Goal: Check status: Check status

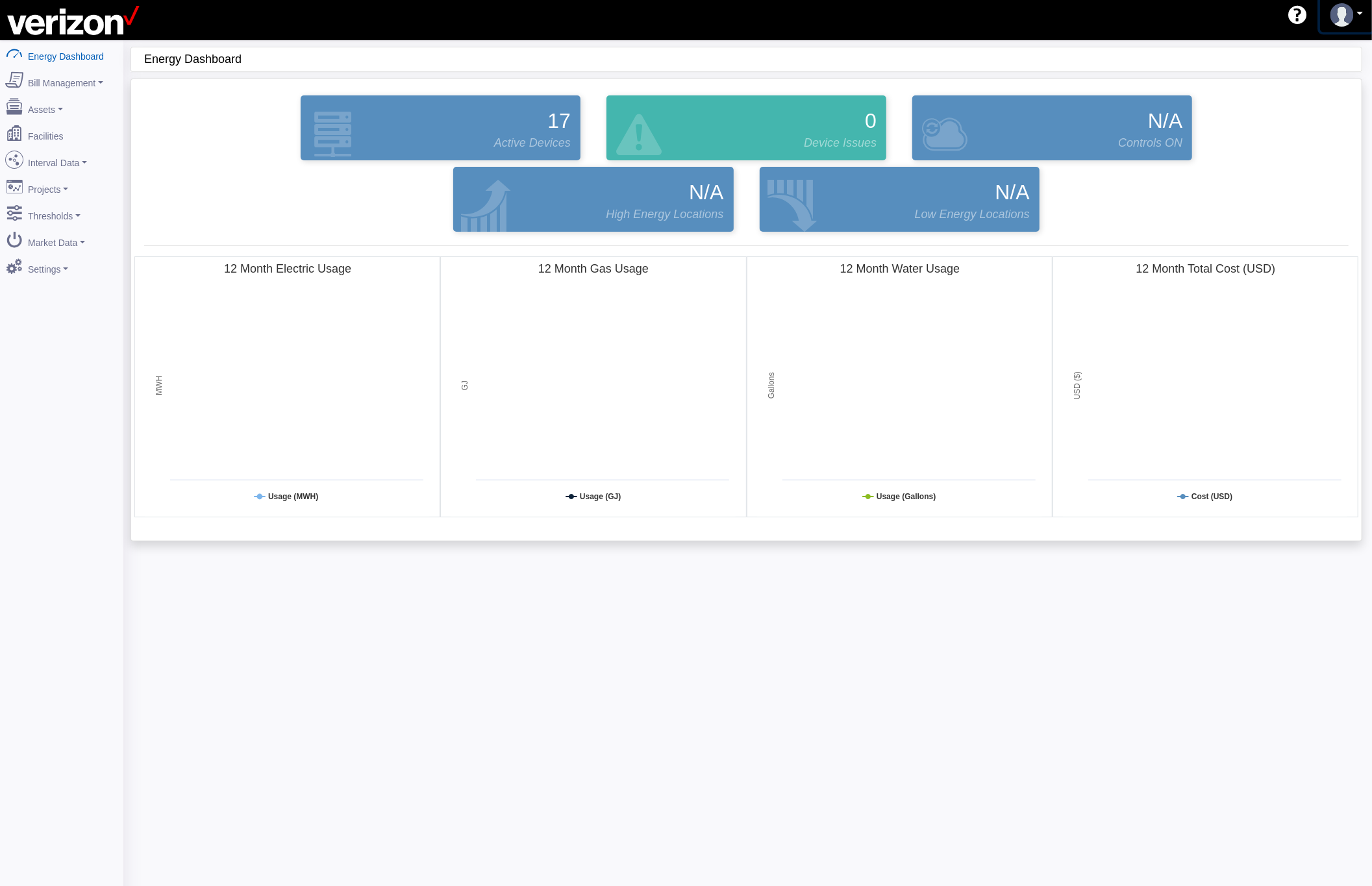
click at [1345, 12] on img at bounding box center [1342, 15] width 24 height 24
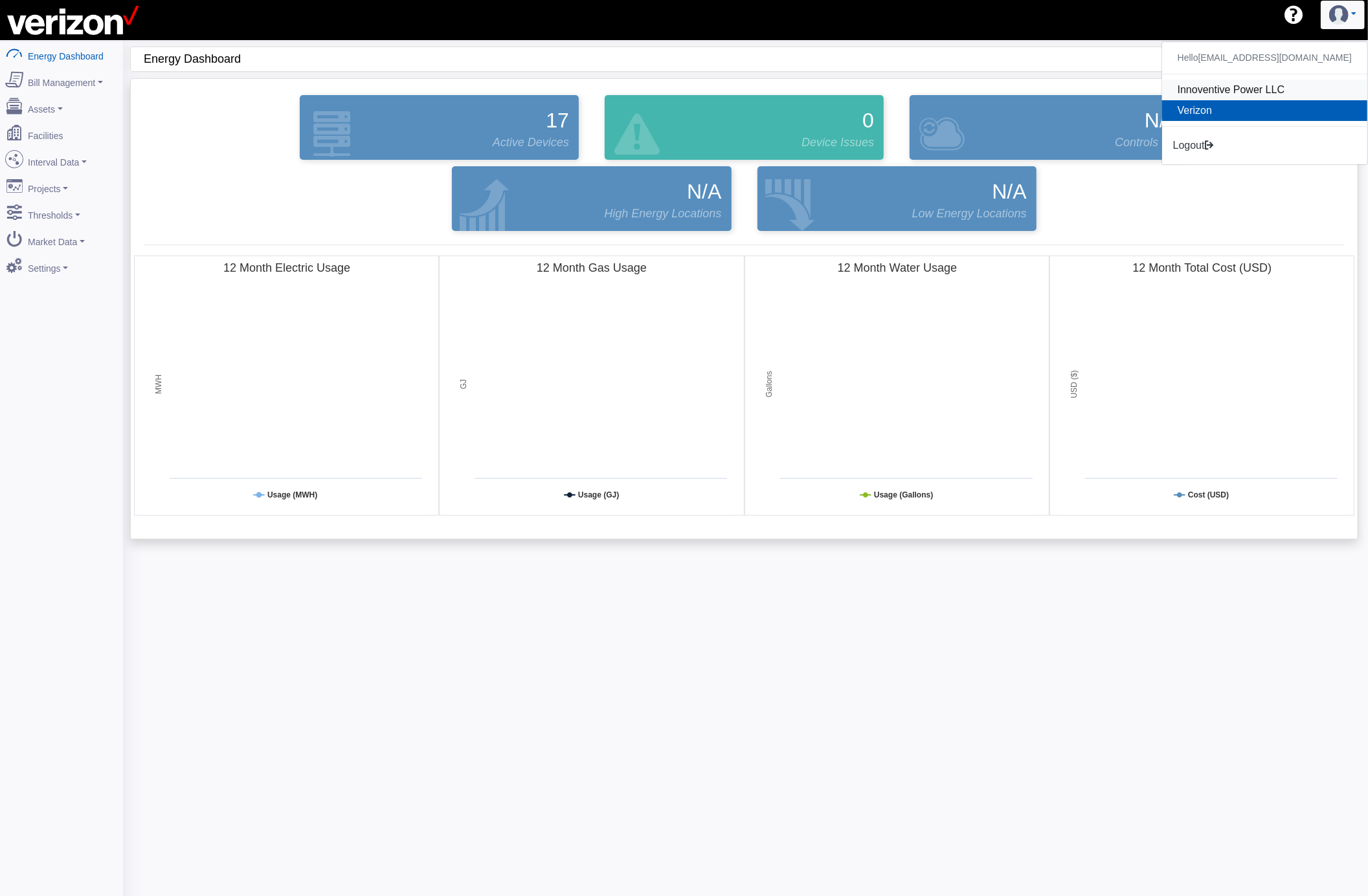
click at [1298, 93] on link "Innoventive Power LLC" at bounding box center [1264, 90] width 205 height 20
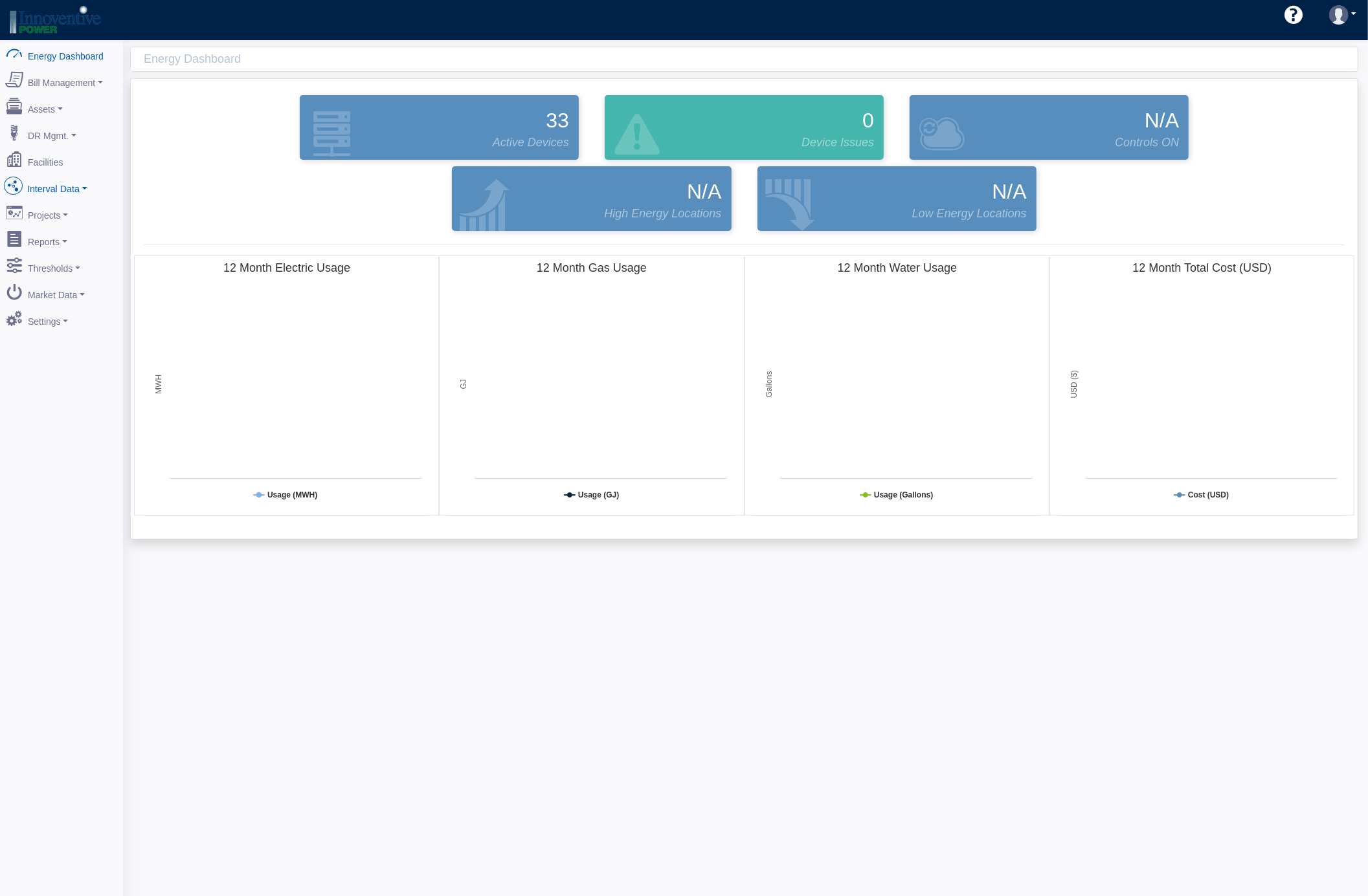
click at [85, 189] on link "Interval Data" at bounding box center [61, 186] width 126 height 27
click at [91, 298] on link "Demand Response" at bounding box center [61, 303] width 126 height 23
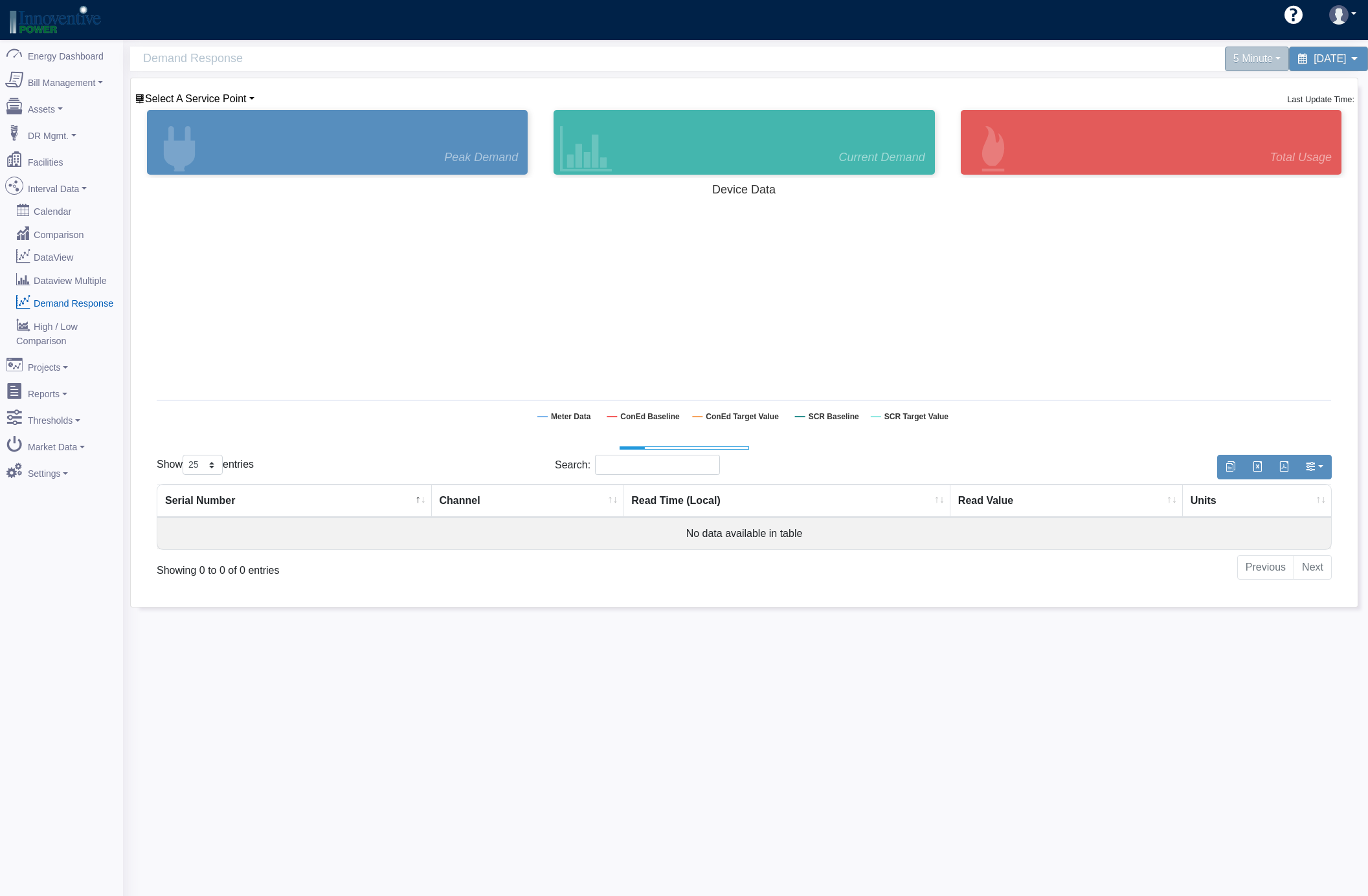
select select "25"
click at [249, 101] on link "Select A Service Point" at bounding box center [194, 99] width 120 height 11
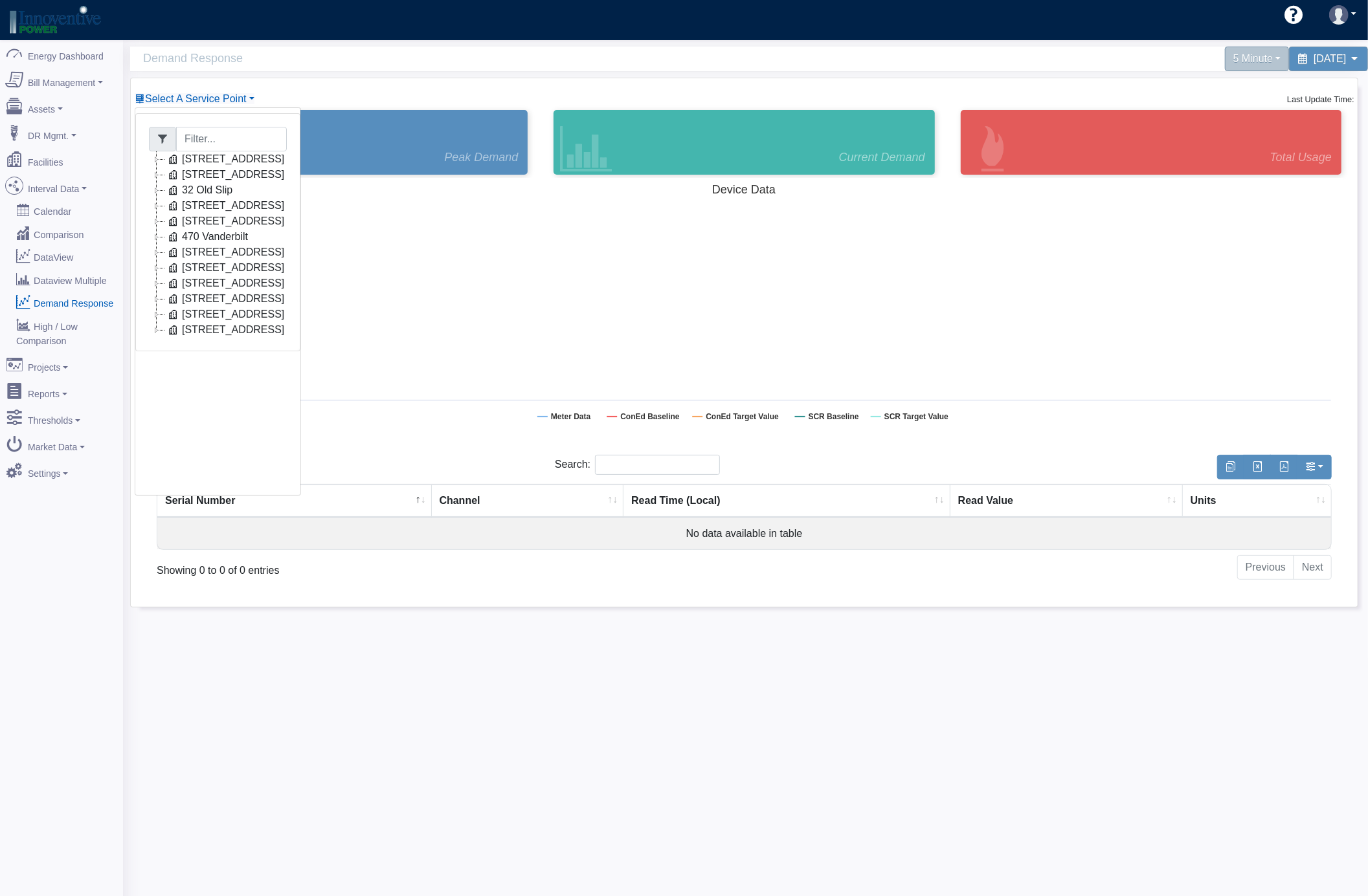
click at [159, 160] on icon at bounding box center [156, 159] width 16 height 16
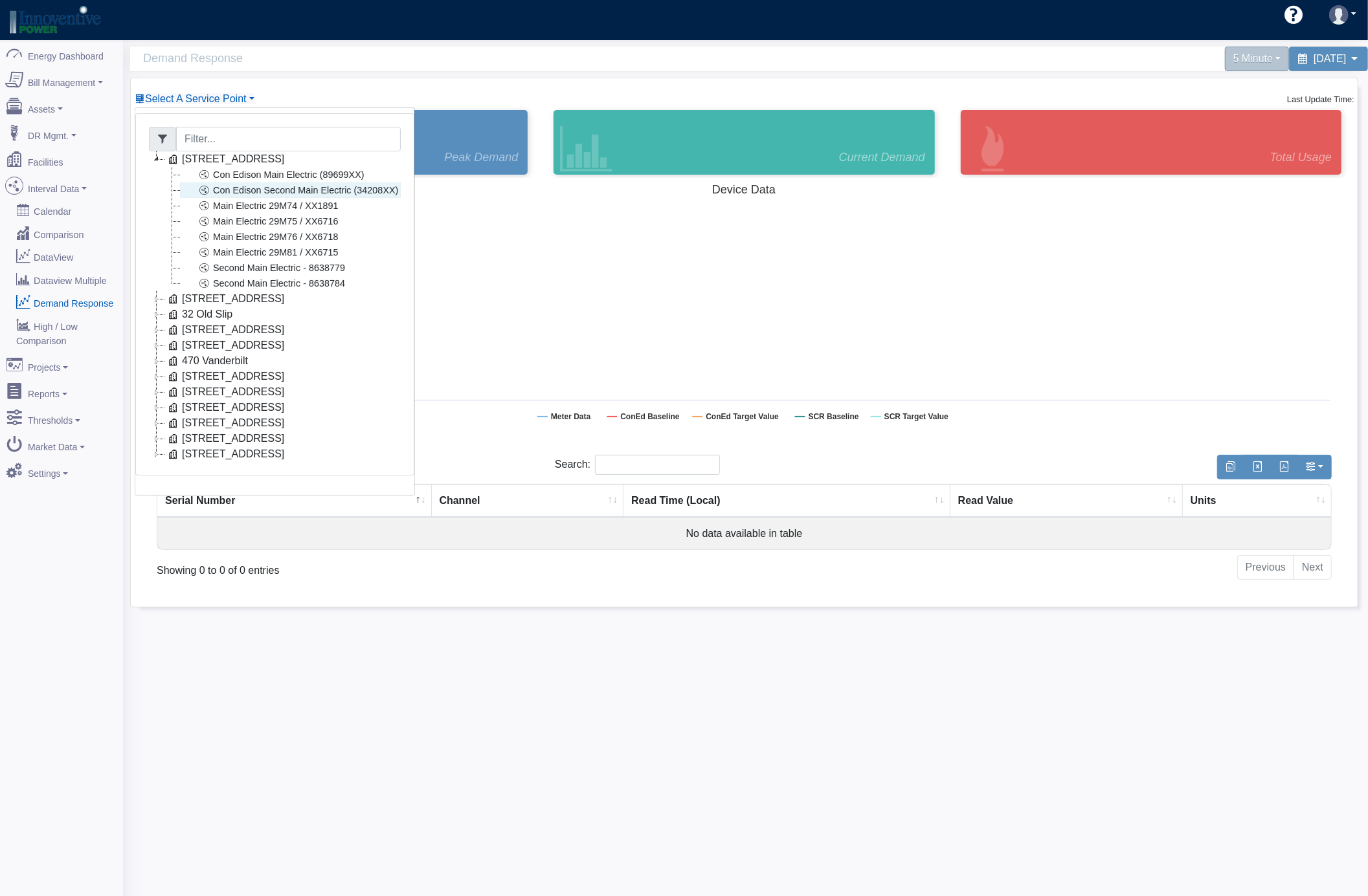
click at [352, 189] on link "Con Edison Second Main Electric (34208XX)" at bounding box center [290, 190] width 221 height 16
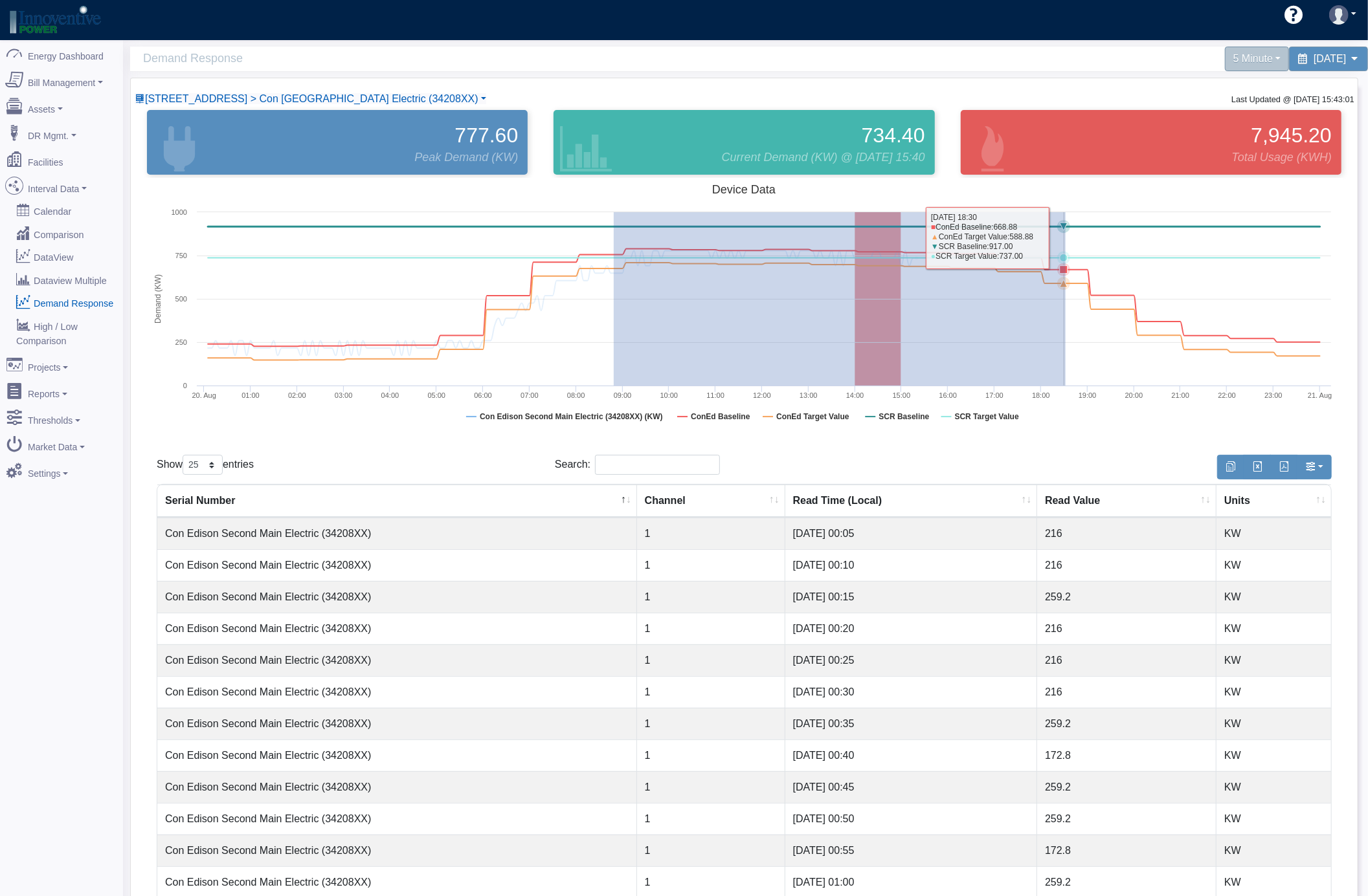
drag, startPoint x: 613, startPoint y: 236, endPoint x: 1065, endPoint y: 238, distance: 452.0
click at [1065, 238] on rect at bounding box center [744, 307] width 1200 height 259
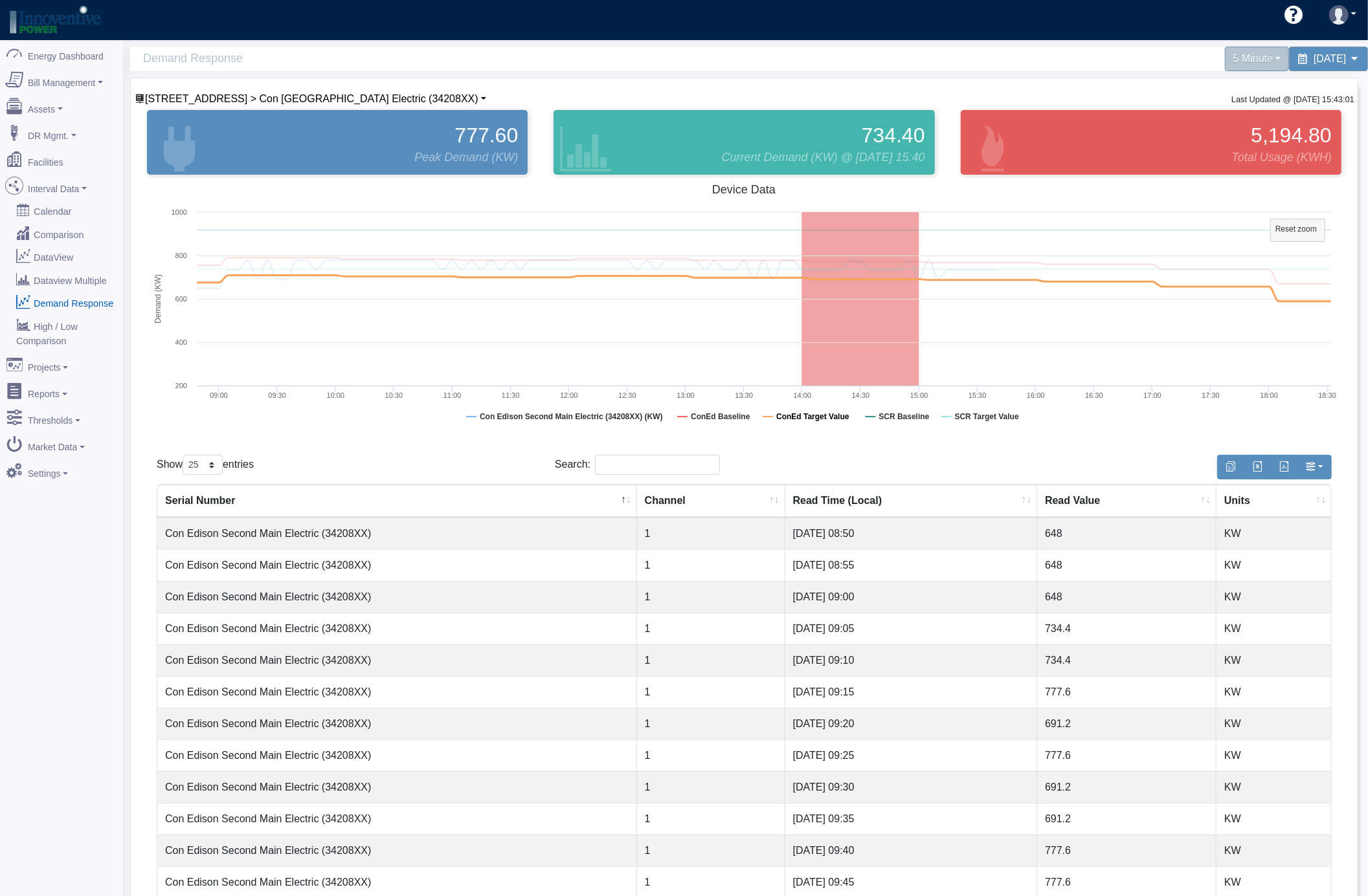
click at [806, 414] on tspan "ConEd Target Value" at bounding box center [813, 417] width 74 height 9
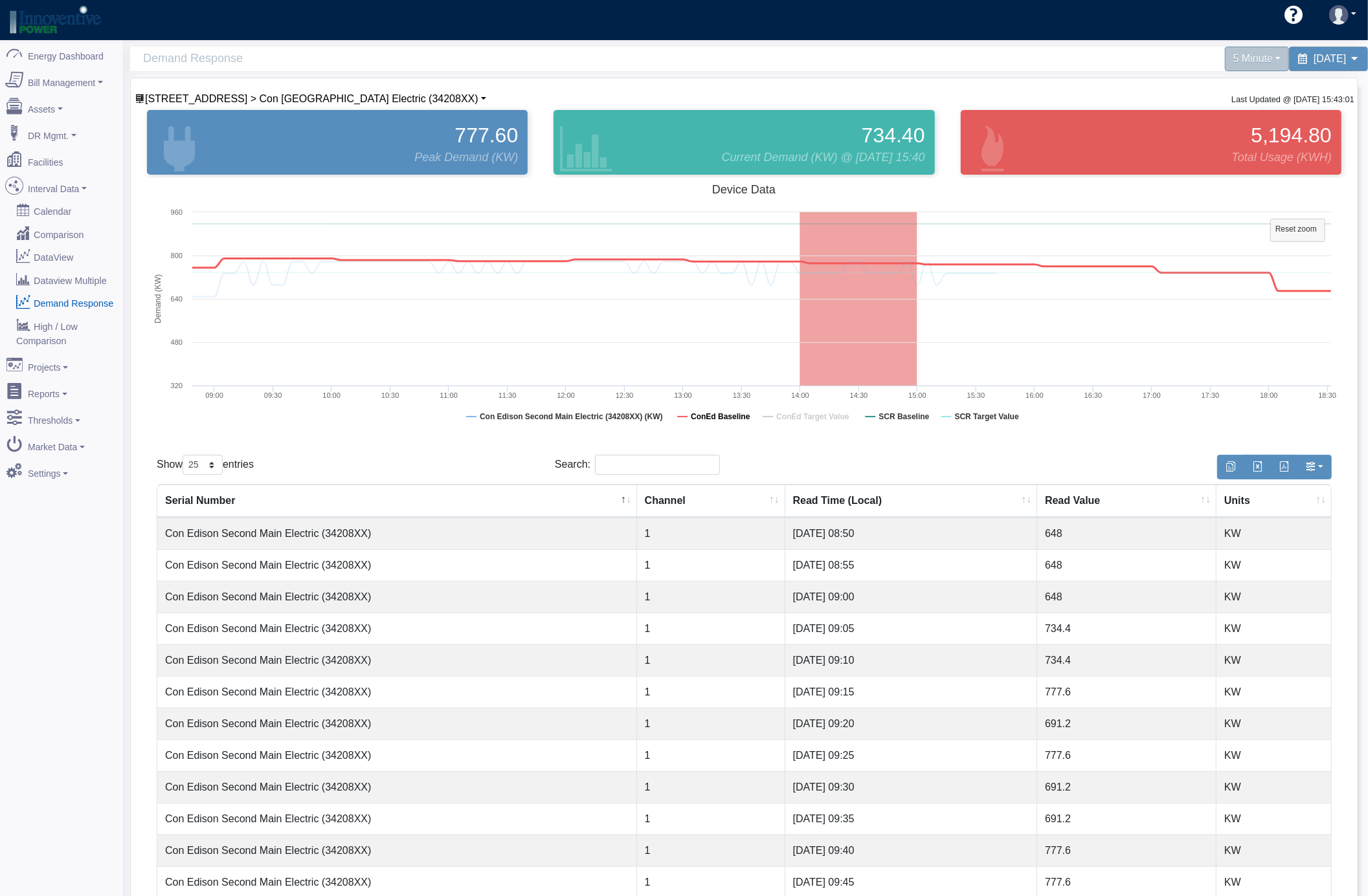
click at [723, 417] on tspan "ConEd Baseline" at bounding box center [720, 417] width 59 height 9
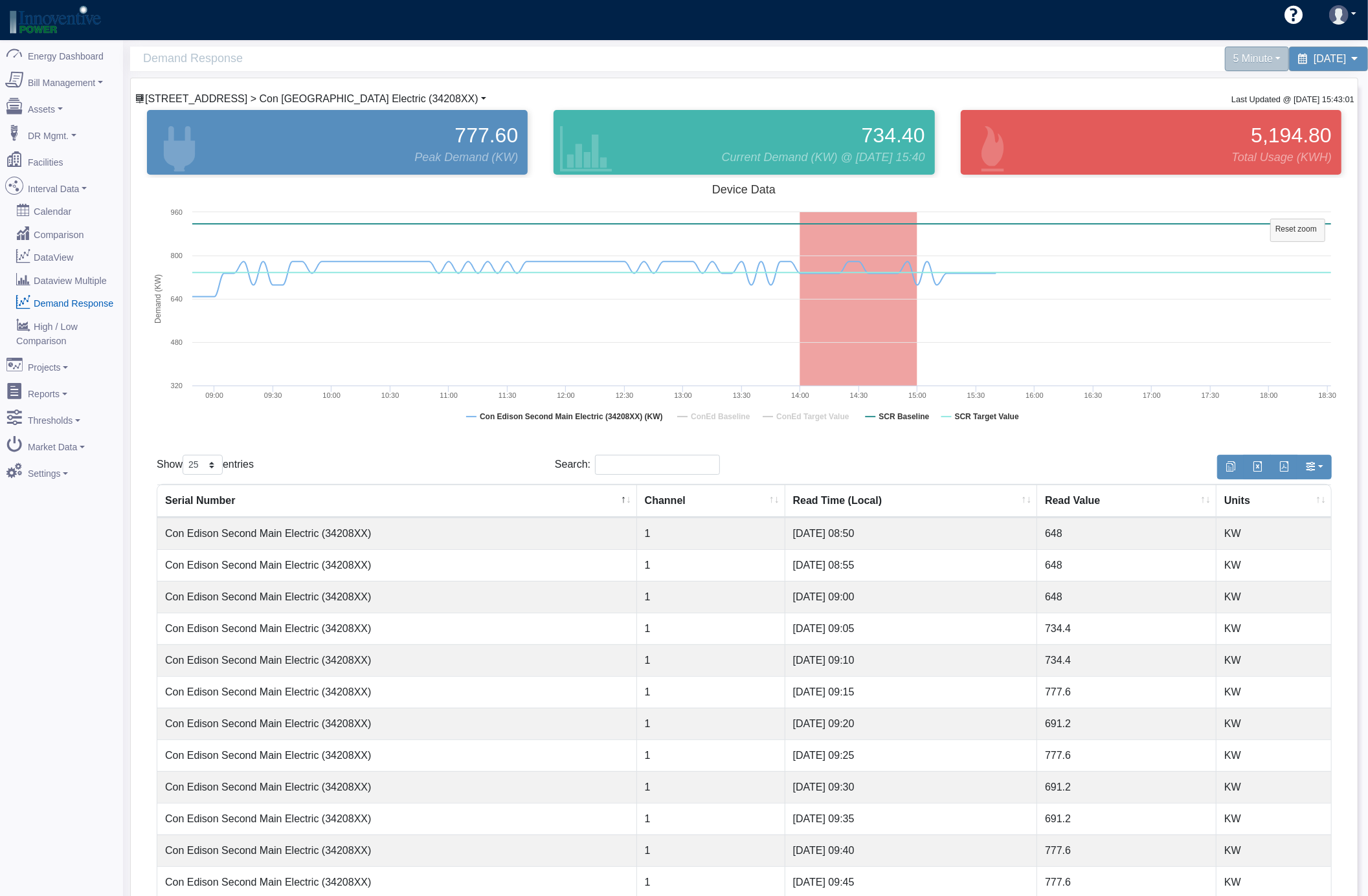
click at [392, 99] on span "[STREET_ADDRESS] > Con [GEOGRAPHIC_DATA] Electric (34208XX)" at bounding box center [311, 99] width 333 height 11
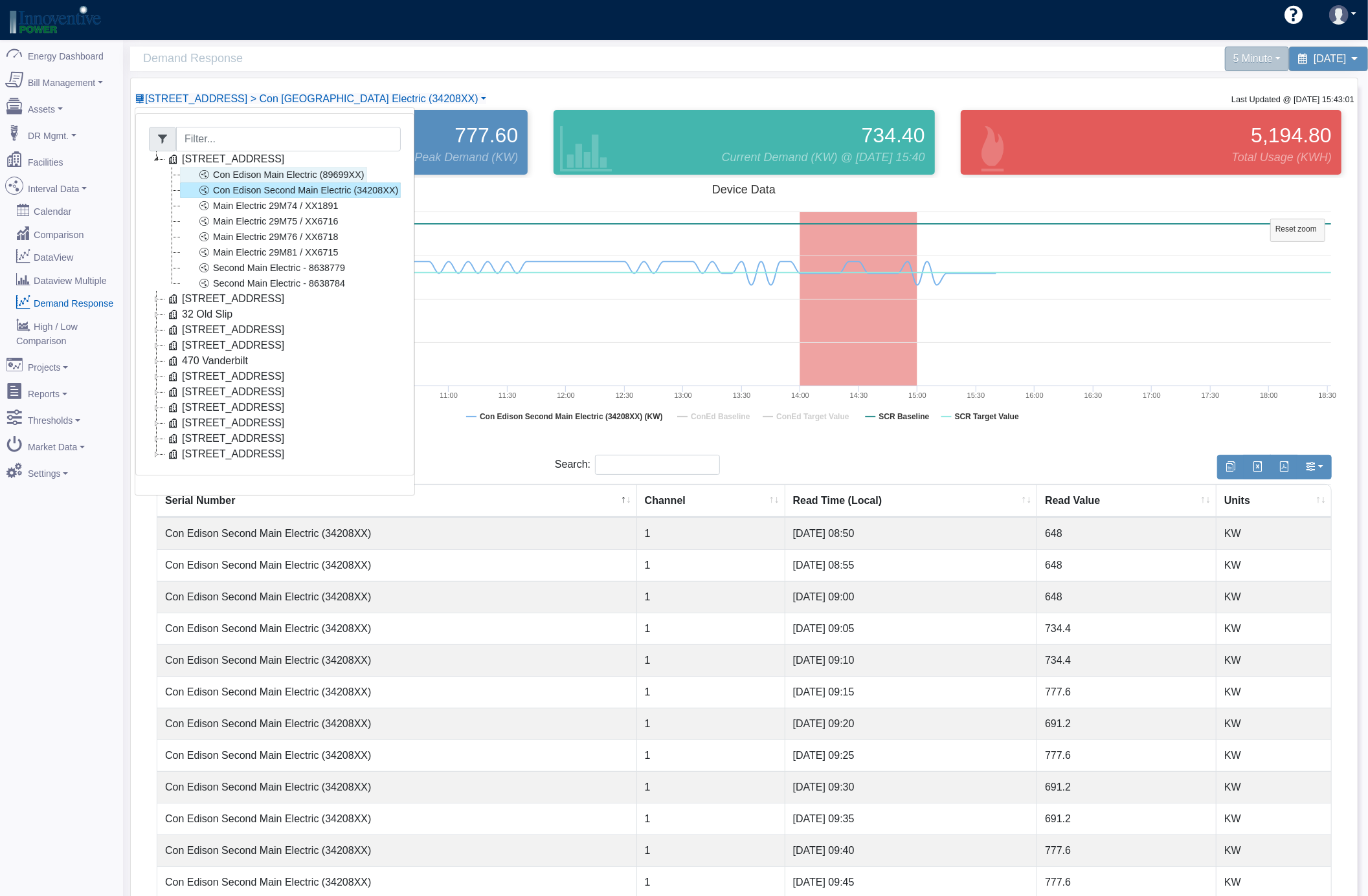
click at [310, 179] on link "Con Edison Main Electric (89699XX)" at bounding box center [273, 174] width 187 height 16
